Goal: Navigation & Orientation: Find specific page/section

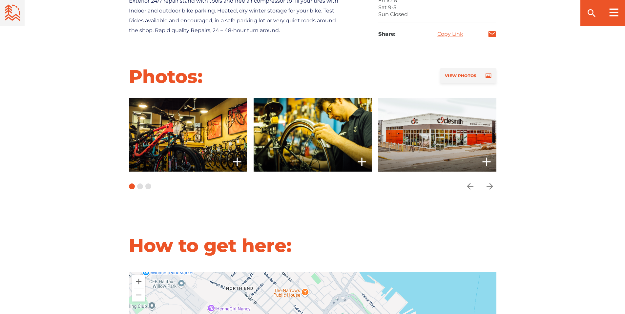
scroll to position [459, 0]
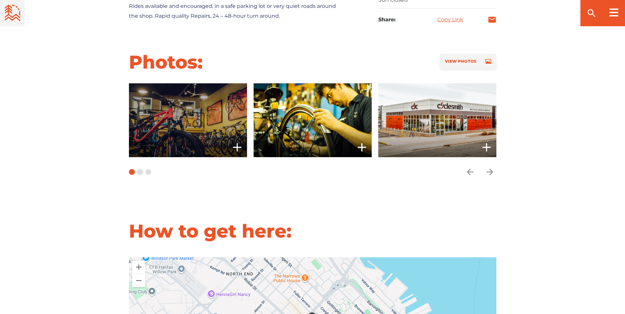
click at [211, 111] on span at bounding box center [188, 120] width 118 height 74
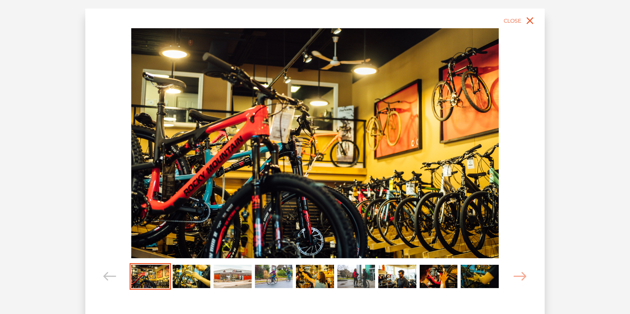
click at [194, 279] on img "Carousel Page 2" at bounding box center [192, 276] width 38 height 23
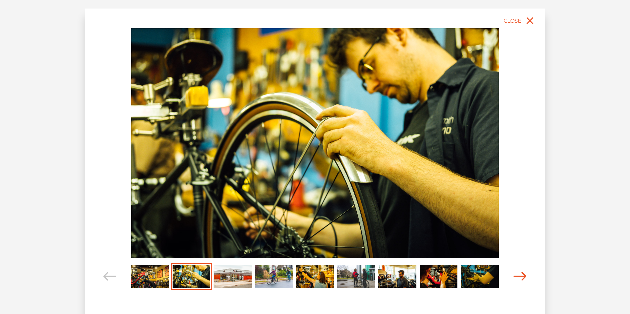
click at [521, 274] on icon "Carousel Navigation" at bounding box center [520, 276] width 13 height 9
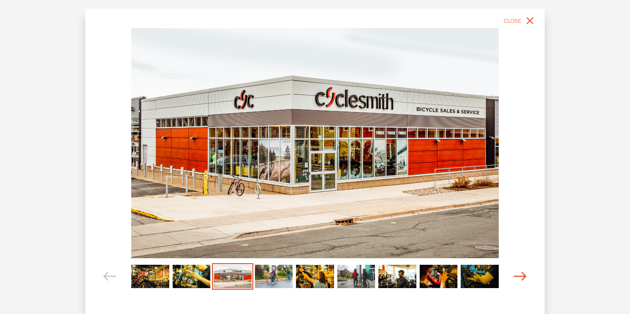
click at [518, 275] on icon "Carousel Navigation" at bounding box center [520, 276] width 13 height 9
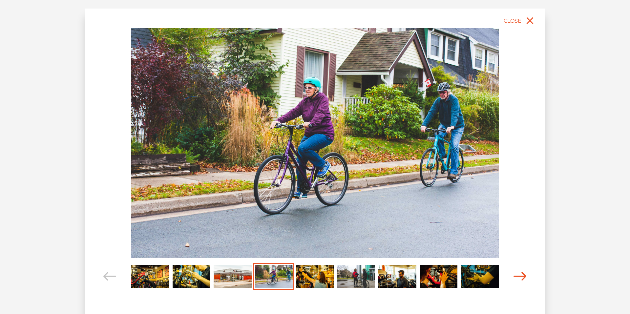
click at [516, 274] on icon "Carousel Navigation" at bounding box center [520, 276] width 13 height 9
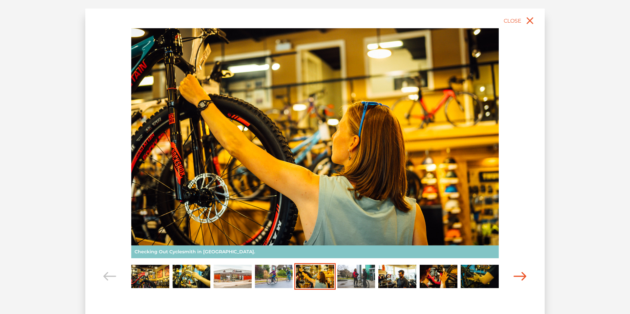
click at [516, 274] on icon "Carousel Navigation" at bounding box center [520, 276] width 13 height 9
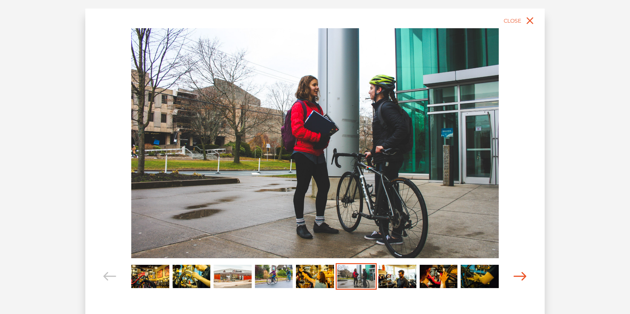
click at [516, 274] on icon "Carousel Navigation" at bounding box center [520, 276] width 13 height 9
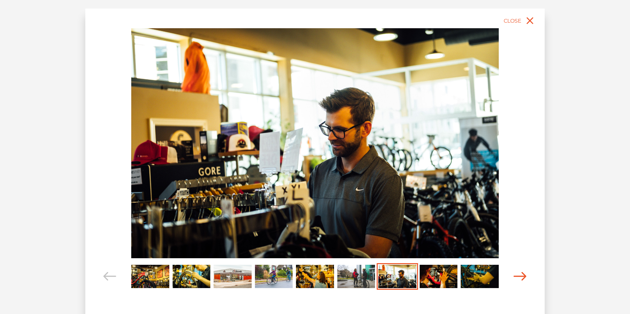
click at [516, 274] on icon "Carousel Navigation" at bounding box center [520, 276] width 13 height 9
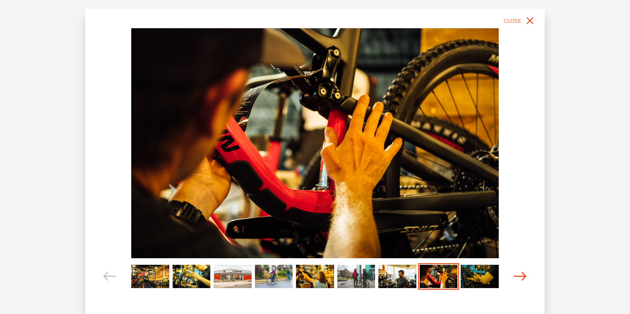
click at [516, 274] on icon "Carousel Navigation" at bounding box center [520, 276] width 13 height 9
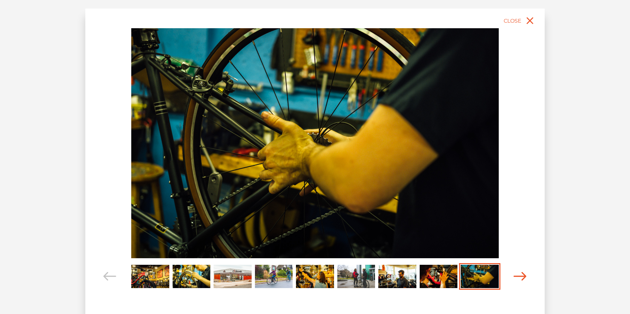
click at [516, 274] on icon "Carousel Navigation" at bounding box center [520, 276] width 13 height 9
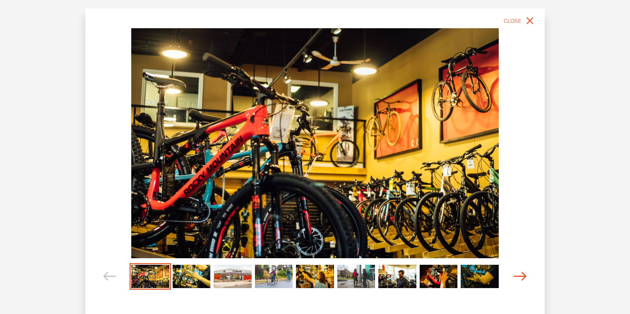
click at [516, 274] on icon "Carousel Navigation" at bounding box center [520, 276] width 13 height 9
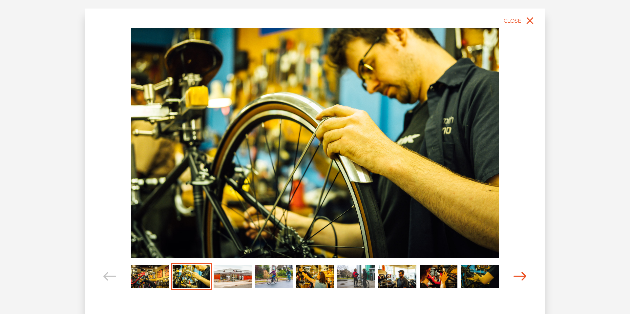
click at [516, 274] on icon "Carousel Navigation" at bounding box center [520, 276] width 13 height 9
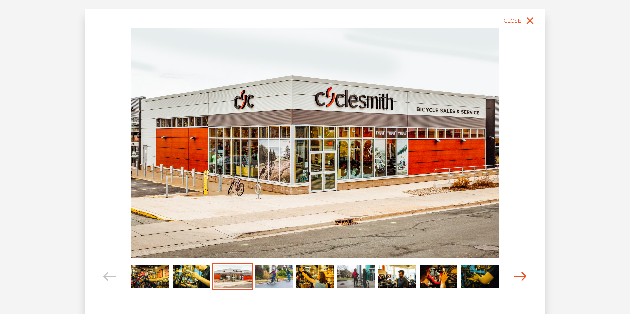
click at [516, 274] on icon "Carousel Navigation" at bounding box center [520, 276] width 13 height 9
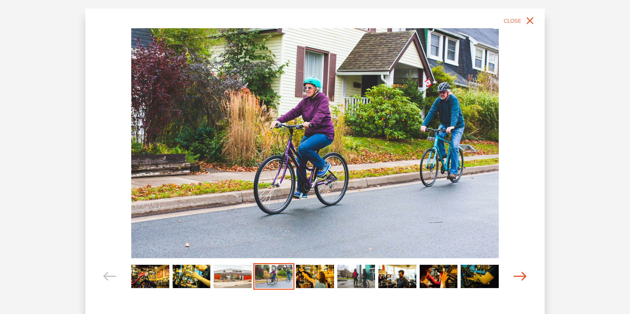
click at [516, 274] on icon "Carousel Navigation" at bounding box center [520, 276] width 13 height 9
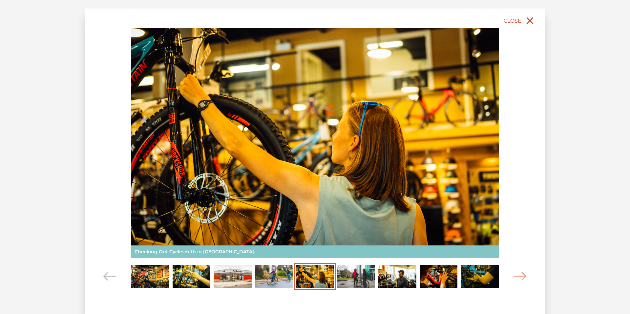
click at [516, 20] on span "Close" at bounding box center [513, 21] width 18 height 6
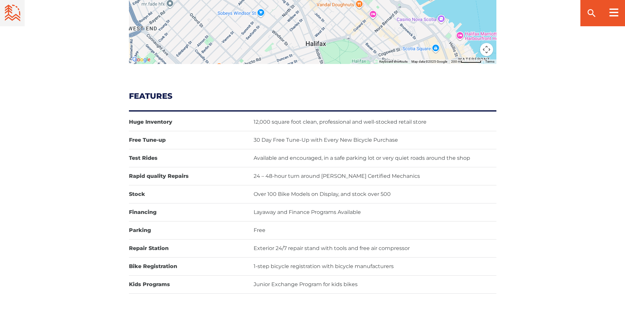
scroll to position [689, 0]
